Goal: Check status: Check status

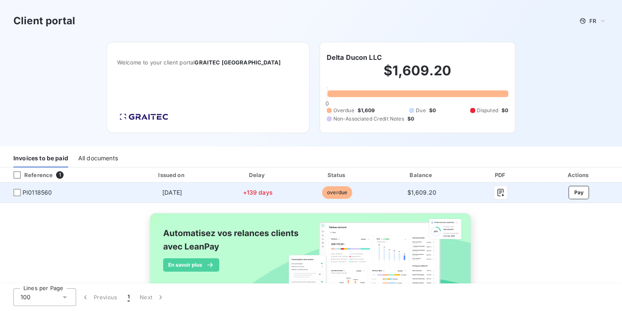
click at [28, 190] on span "PI0118560" at bounding box center [37, 192] width 29 height 8
click at [18, 194] on div at bounding box center [17, 193] width 8 height 8
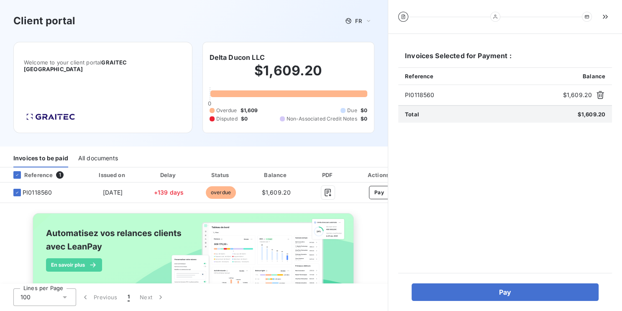
click at [426, 90] on div "PI0118560 $1,609.20" at bounding box center [505, 95] width 214 height 20
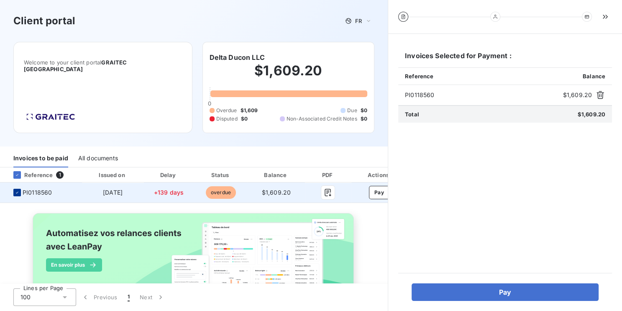
click at [15, 191] on icon at bounding box center [17, 192] width 5 height 5
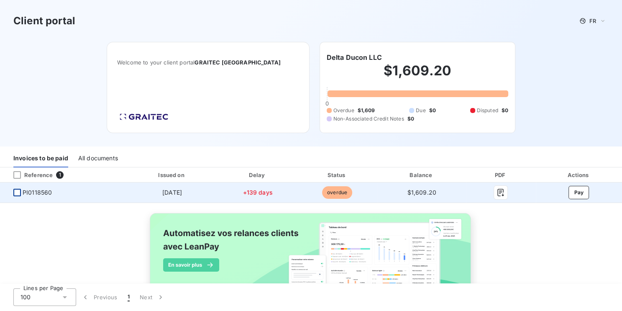
click at [94, 155] on div "All documents" at bounding box center [98, 159] width 40 height 18
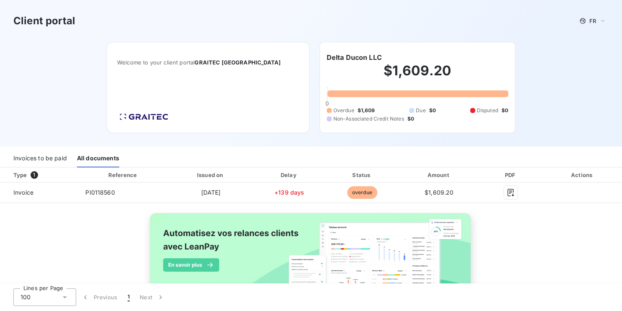
click at [222, 62] on span "GRAITEC [GEOGRAPHIC_DATA]" at bounding box center [237, 62] width 86 height 7
click at [170, 113] on img at bounding box center [144, 117] width 54 height 12
